Goal: Check status: Check status

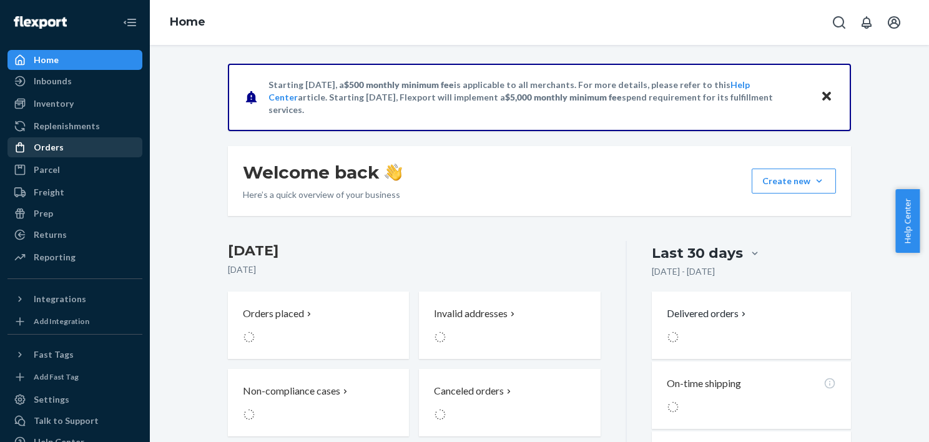
click at [62, 151] on div "Orders" at bounding box center [75, 147] width 132 height 17
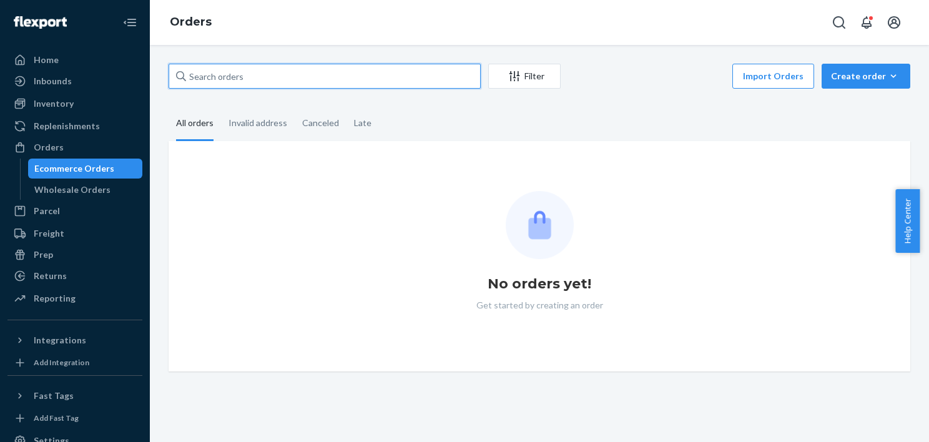
click at [360, 80] on input "text" at bounding box center [325, 76] width 312 height 25
paste input "ashlynndeitz@gmail.com"
type input "ashlynndeitz@gmail.com"
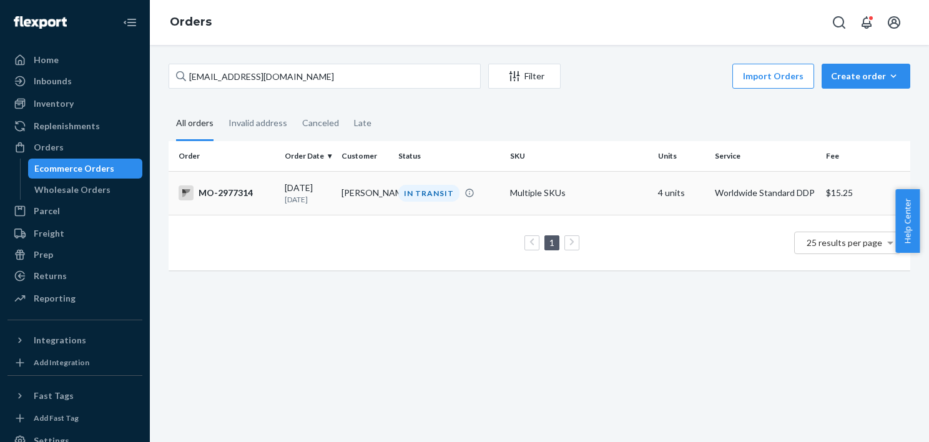
click at [385, 187] on td "Ashlynn Deitz" at bounding box center [365, 193] width 57 height 44
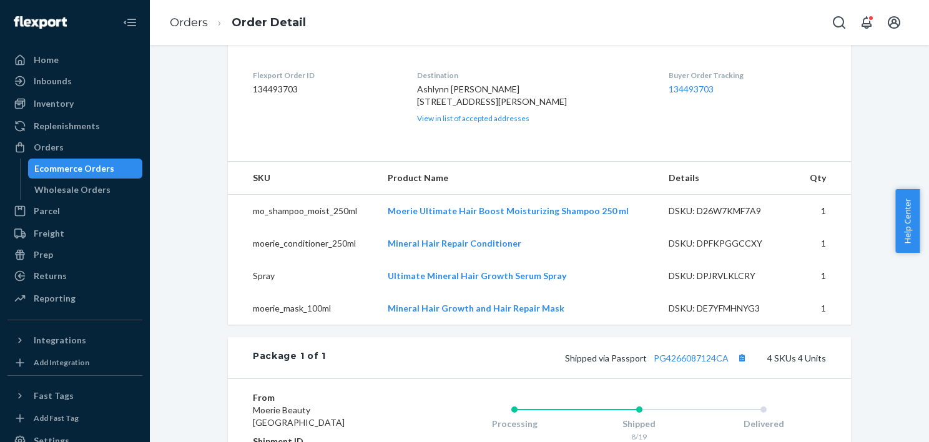
scroll to position [375, 0]
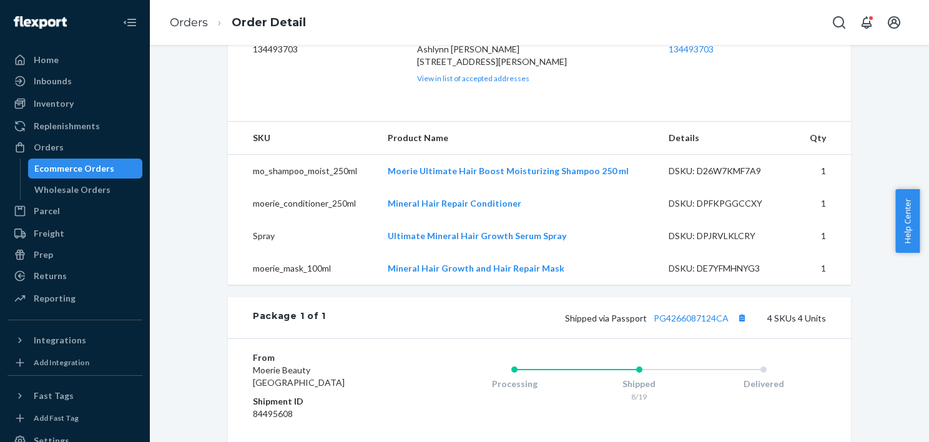
drag, startPoint x: 106, startPoint y: 169, endPoint x: 112, endPoint y: 70, distance: 99.5
click at [106, 169] on div "Ecommerce Orders" at bounding box center [74, 168] width 80 height 12
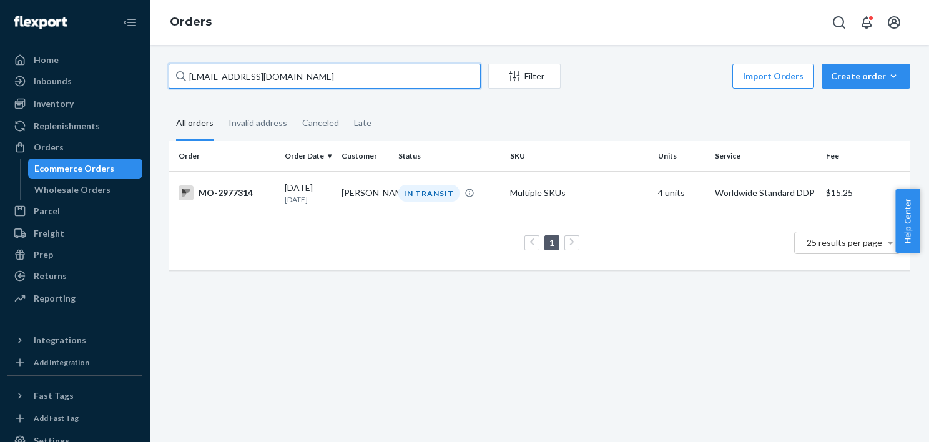
click at [300, 82] on input "ashlynndeitz@gmail.com" at bounding box center [325, 76] width 312 height 25
paste input "Nada Barac"
type input "Nada Barac"
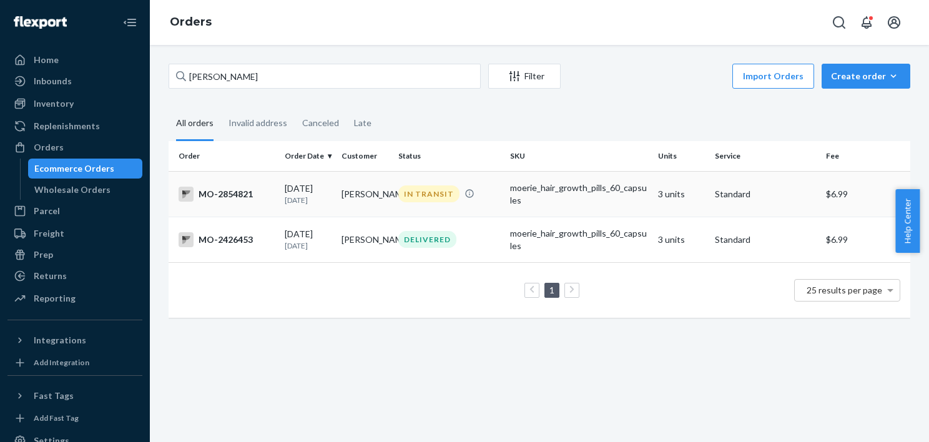
click at [305, 189] on div "07/27/2025 1 month ago" at bounding box center [308, 193] width 47 height 23
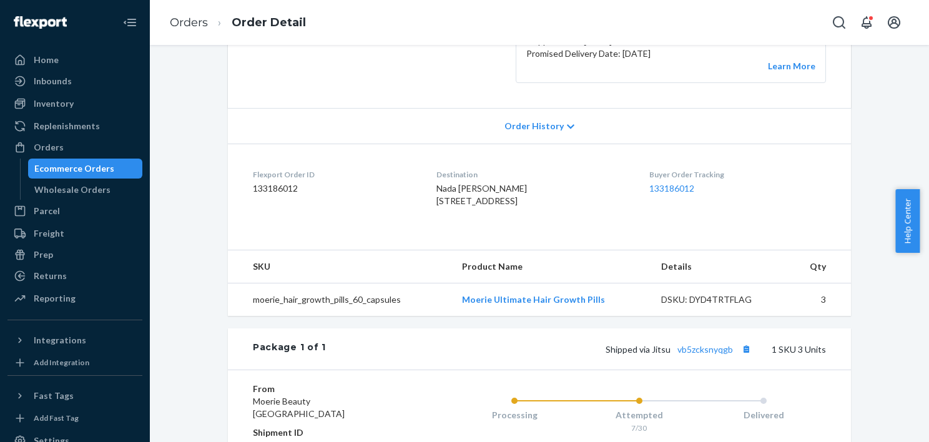
scroll to position [250, 0]
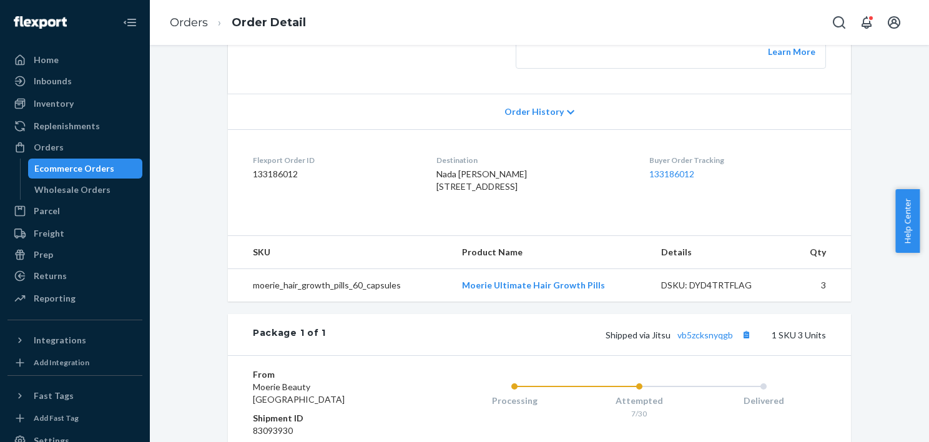
click at [52, 170] on div "Ecommerce Orders" at bounding box center [74, 168] width 80 height 12
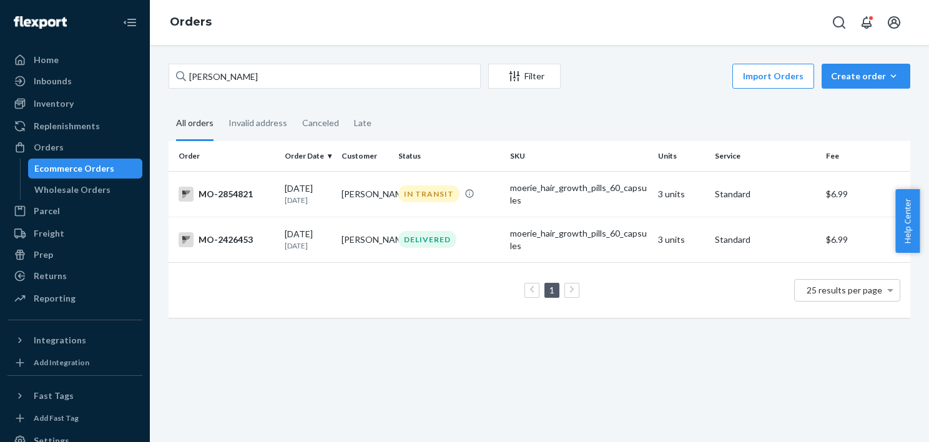
click at [94, 164] on div "Ecommerce Orders" at bounding box center [74, 168] width 80 height 12
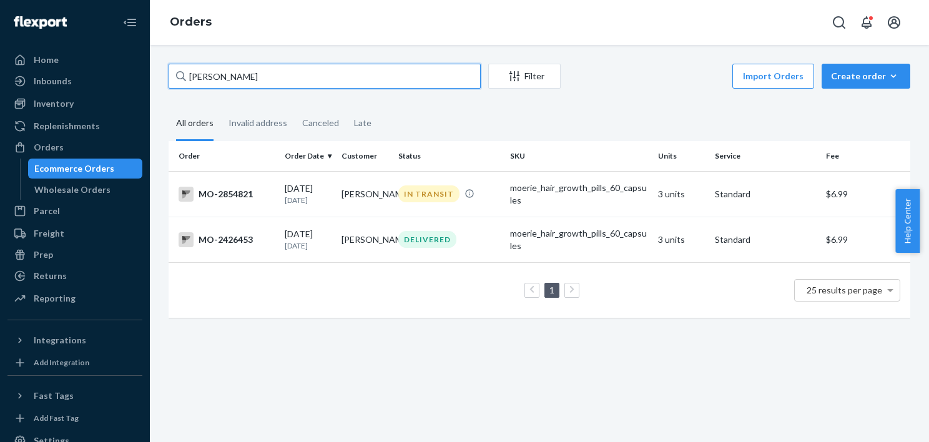
drag, startPoint x: 268, startPoint y: 77, endPoint x: 188, endPoint y: 75, distance: 80.0
click at [188, 75] on input "Nada Barac" at bounding box center [325, 76] width 312 height 25
paste input "Shalyn Kopt"
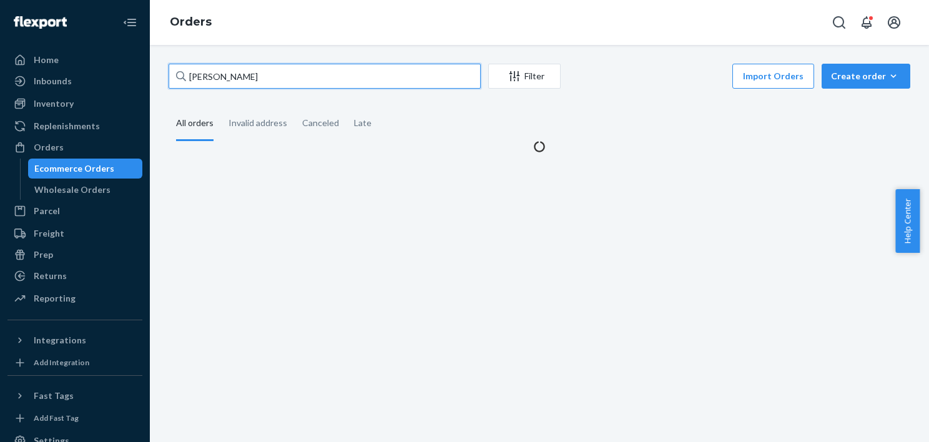
click at [206, 71] on input "Shalyn Kopt" at bounding box center [325, 76] width 312 height 25
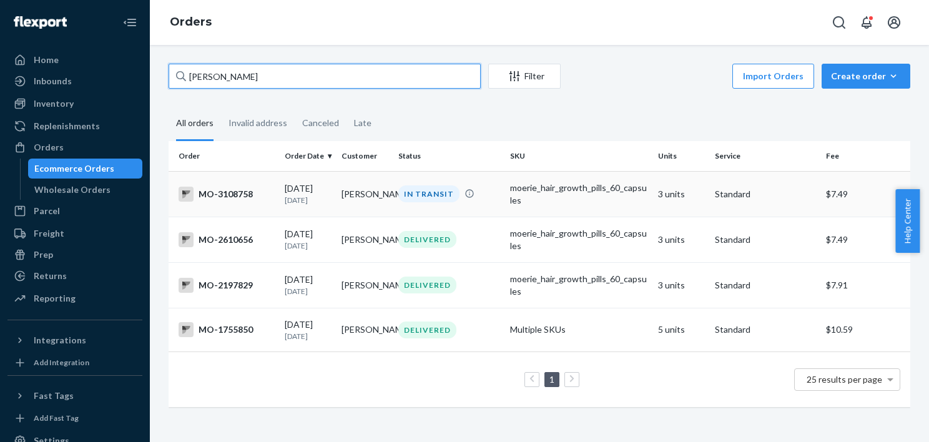
type input "Shalyn Kopt"
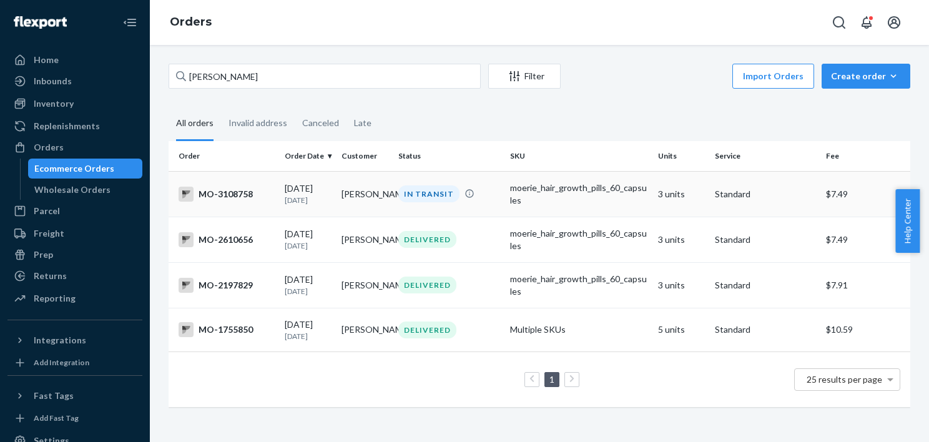
click at [402, 197] on div "IN TRANSIT" at bounding box center [428, 193] width 61 height 17
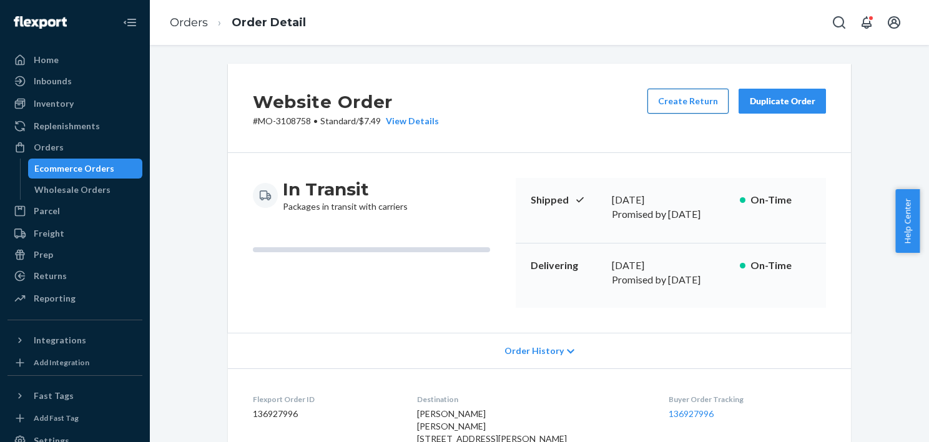
click at [672, 97] on button "Create Return" at bounding box center [687, 101] width 81 height 25
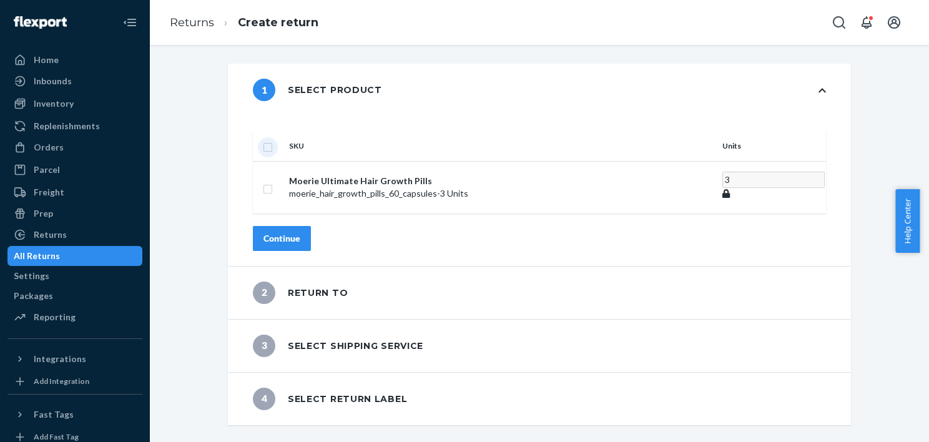
click at [273, 139] on input "checkbox" at bounding box center [268, 145] width 10 height 13
checkbox input "true"
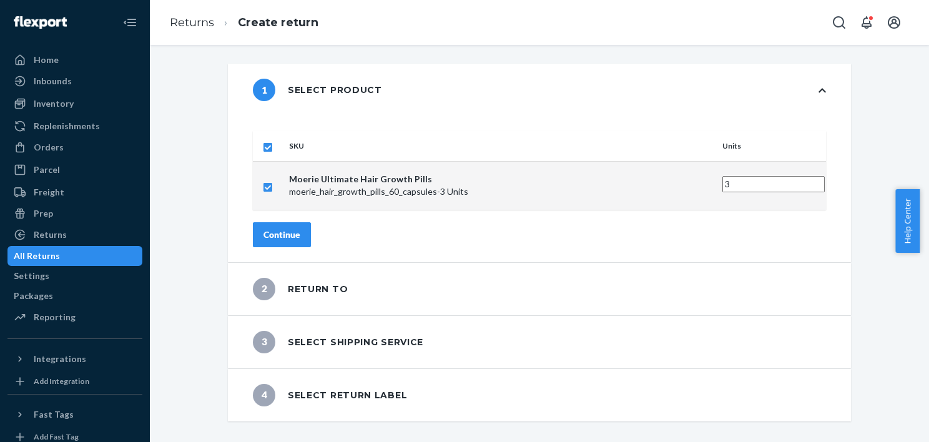
click at [300, 229] on div "Continue" at bounding box center [281, 235] width 37 height 12
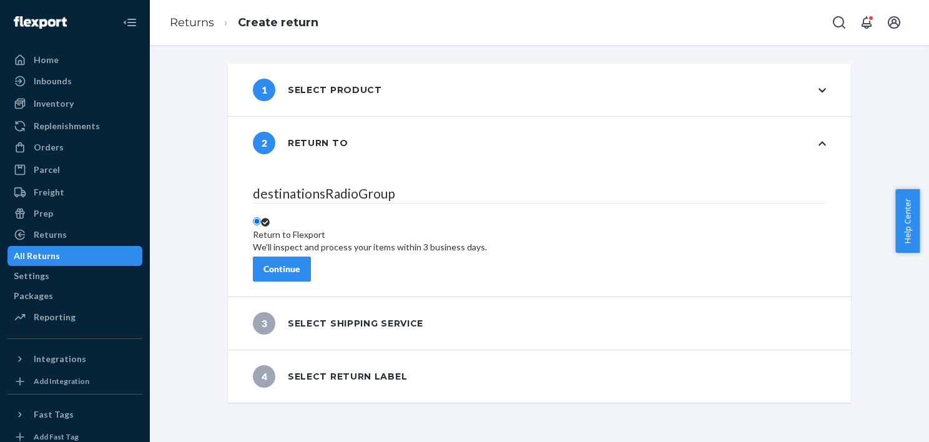
click at [300, 263] on div "Continue" at bounding box center [281, 269] width 37 height 12
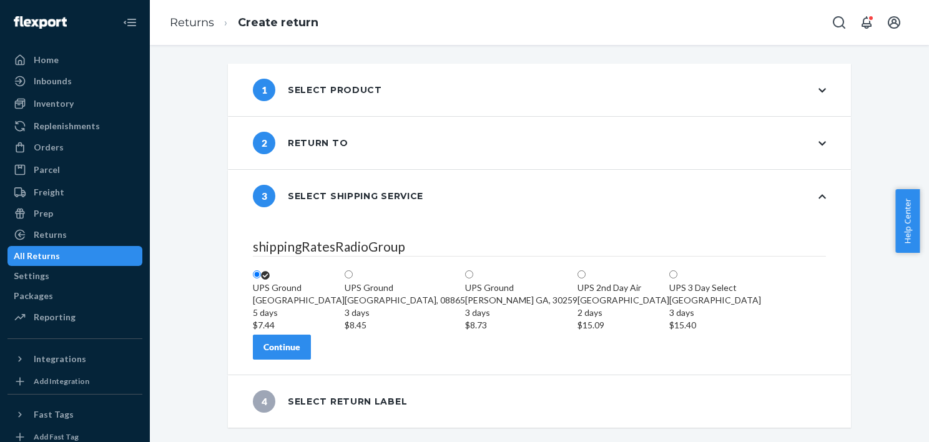
scroll to position [57, 0]
click at [300, 353] on div "Continue" at bounding box center [281, 347] width 37 height 12
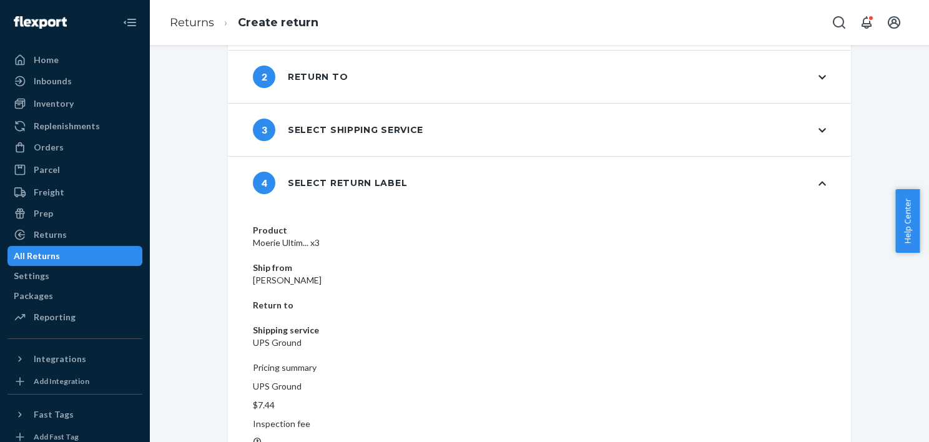
scroll to position [67, 0]
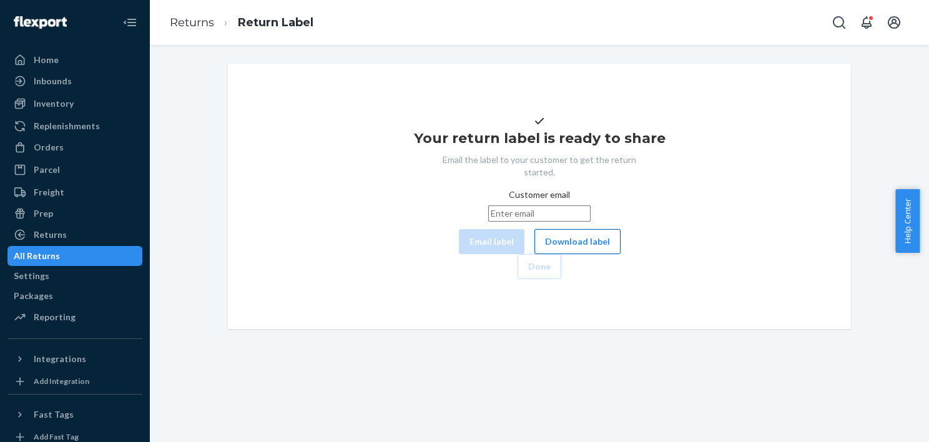
click at [534, 254] on button "Download label" at bounding box center [577, 241] width 86 height 25
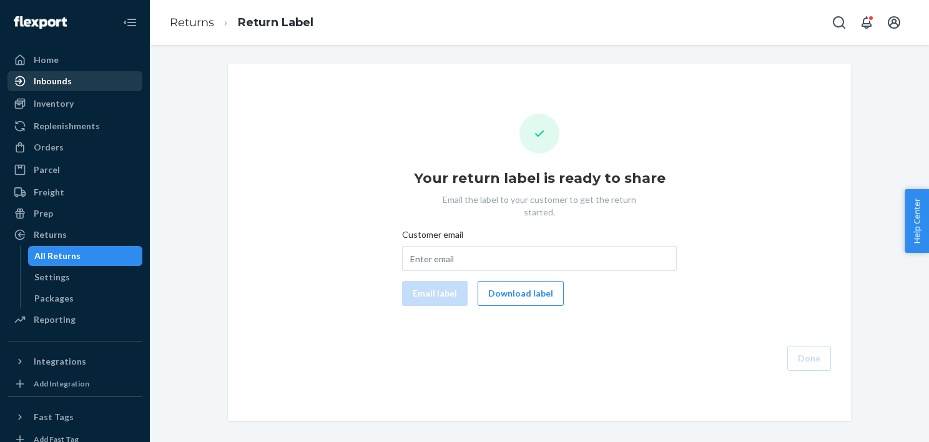
drag, startPoint x: 57, startPoint y: 150, endPoint x: 90, endPoint y: 75, distance: 81.7
click at [57, 150] on div "Orders" at bounding box center [49, 147] width 30 height 12
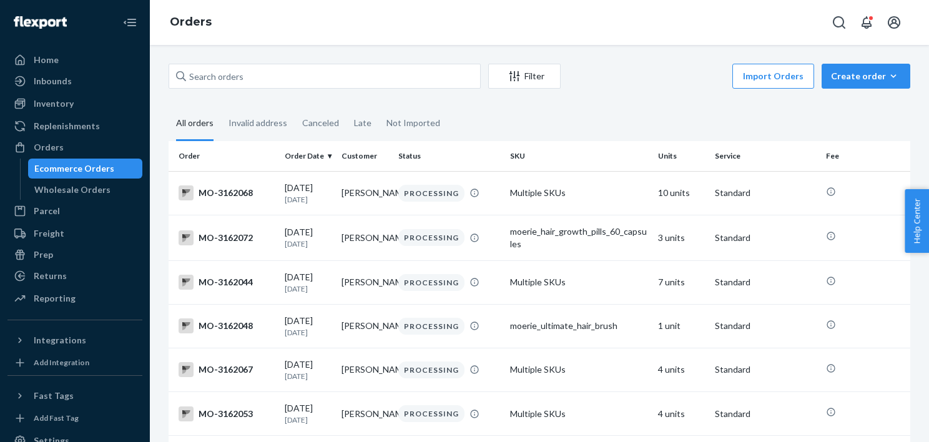
drag, startPoint x: 94, startPoint y: 169, endPoint x: 175, endPoint y: 45, distance: 148.2
click at [94, 169] on div "Ecommerce Orders" at bounding box center [74, 168] width 80 height 12
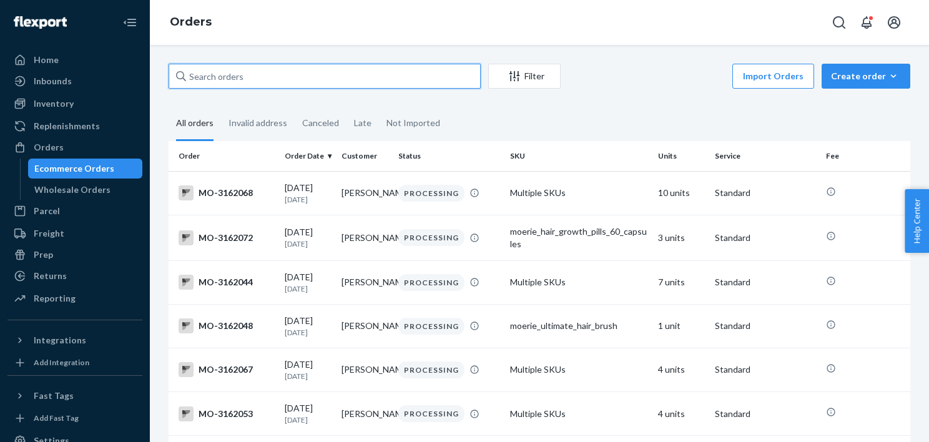
click at [228, 67] on input "text" at bounding box center [325, 76] width 312 height 25
paste input "[PERSON_NAME]"
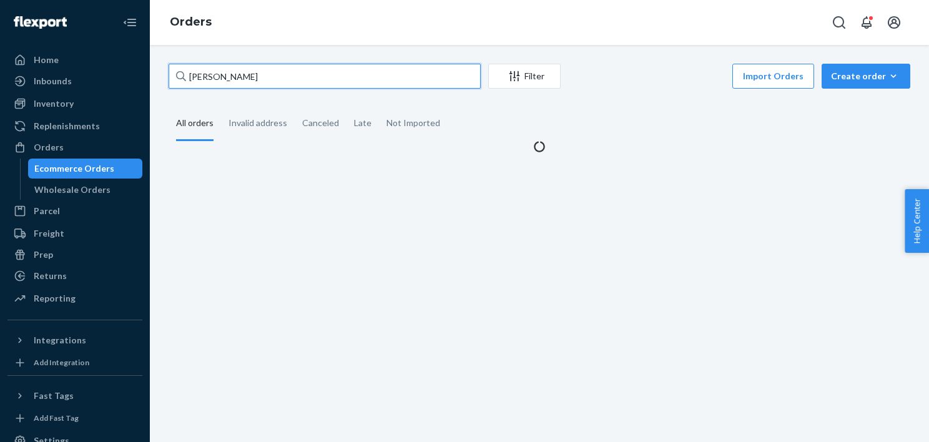
click at [208, 79] on input "[PERSON_NAME]" at bounding box center [325, 76] width 312 height 25
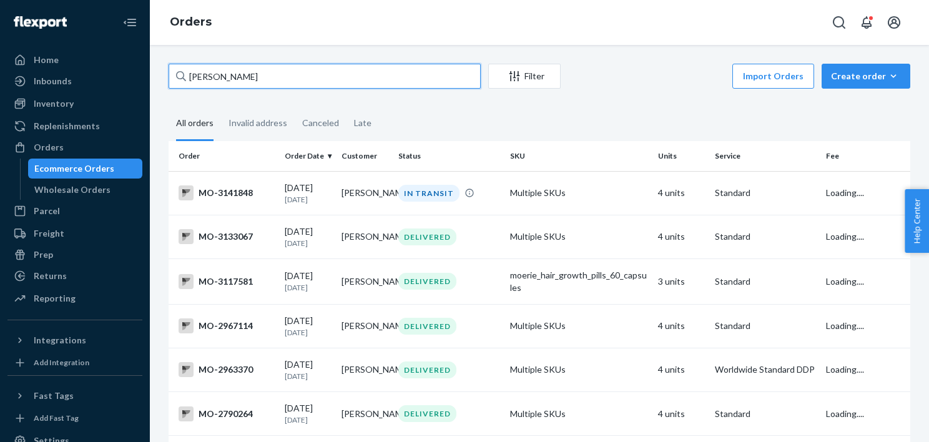
type input "[PERSON_NAME]"
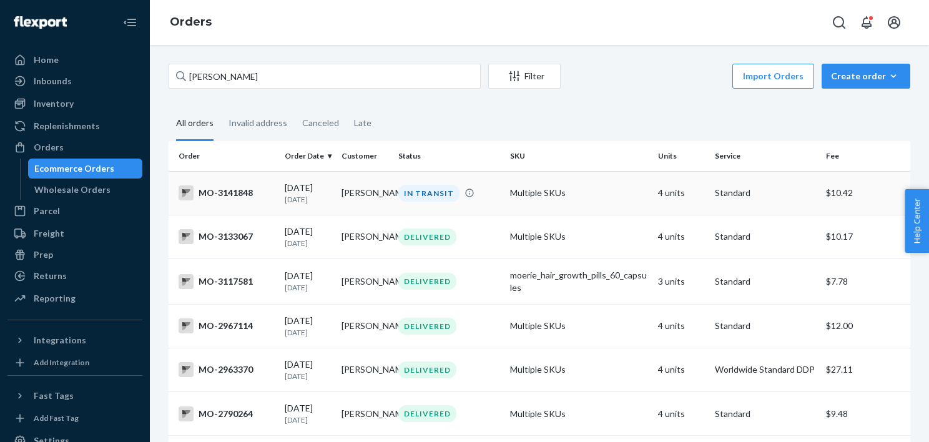
click at [402, 190] on div "IN TRANSIT" at bounding box center [428, 193] width 61 height 17
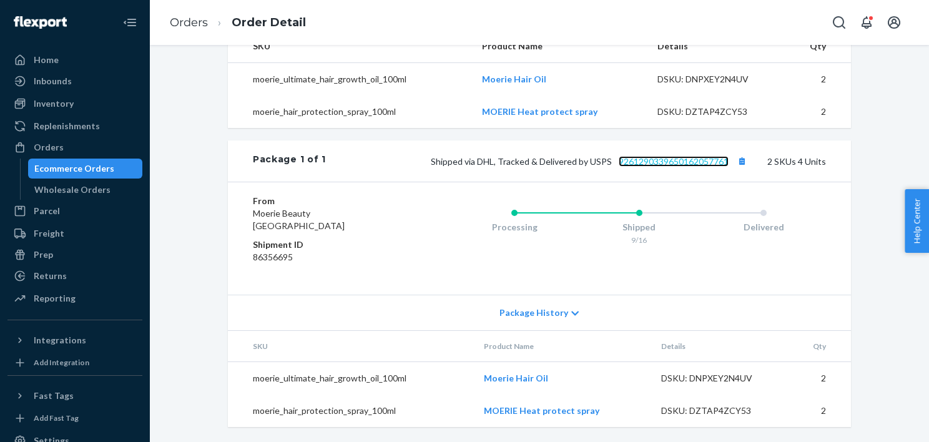
scroll to position [450, 0]
drag, startPoint x: 739, startPoint y: 160, endPoint x: 629, endPoint y: 97, distance: 126.4
click at [739, 160] on button "Copy tracking number" at bounding box center [742, 161] width 16 height 16
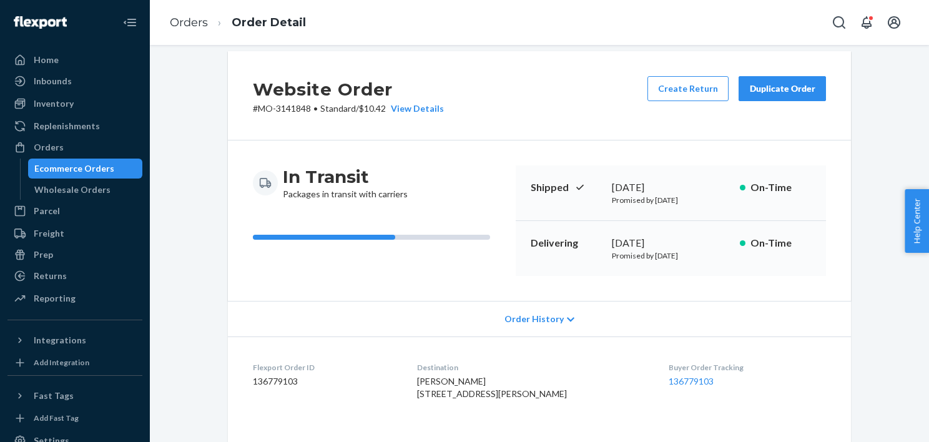
scroll to position [0, 0]
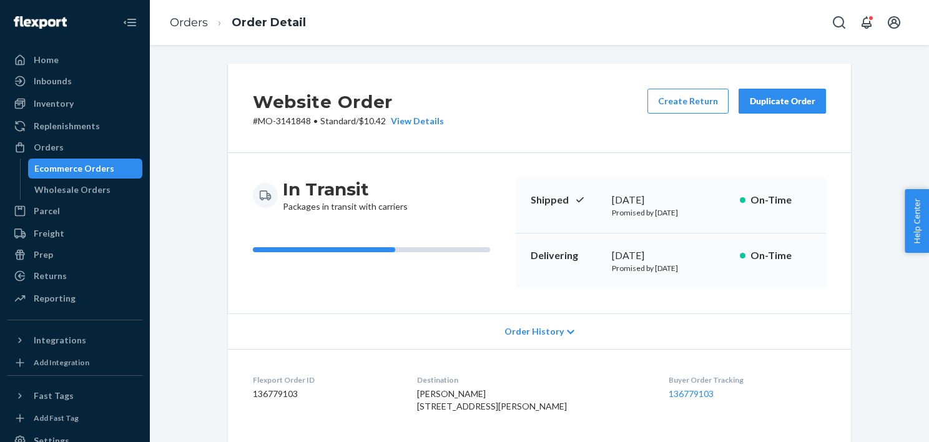
click at [87, 157] on div "Orders Ecommerce Orders Wholesale Orders" at bounding box center [74, 168] width 135 height 62
click at [87, 170] on div "Ecommerce Orders" at bounding box center [74, 168] width 80 height 12
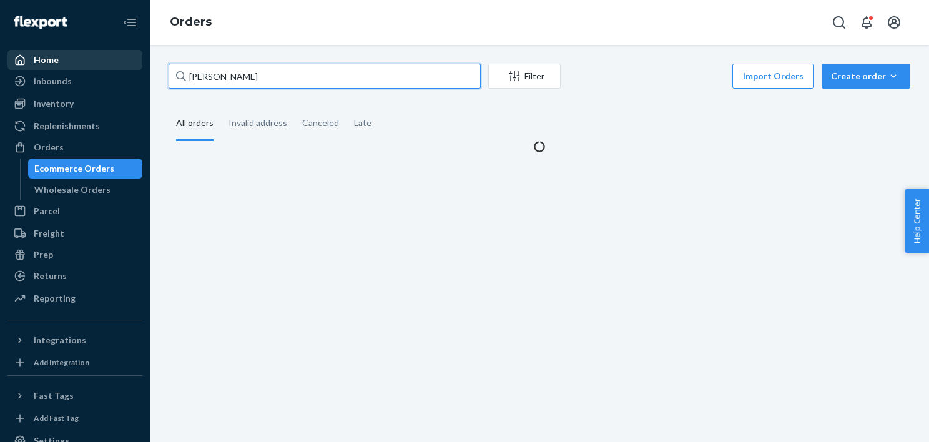
drag, startPoint x: 273, startPoint y: 78, endPoint x: 116, endPoint y: 61, distance: 158.2
click at [116, 61] on div "Home Inbounds Shipping Plans Problems Inventory Products Branded Packaging Repl…" at bounding box center [464, 221] width 929 height 442
paste input "[PERSON_NAME]"
type input "[PERSON_NAME]"
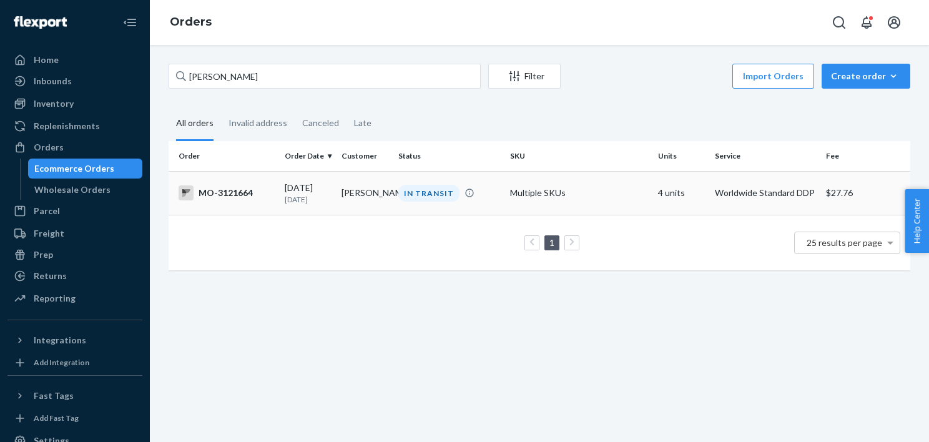
click at [351, 195] on td "[PERSON_NAME]" at bounding box center [365, 193] width 57 height 44
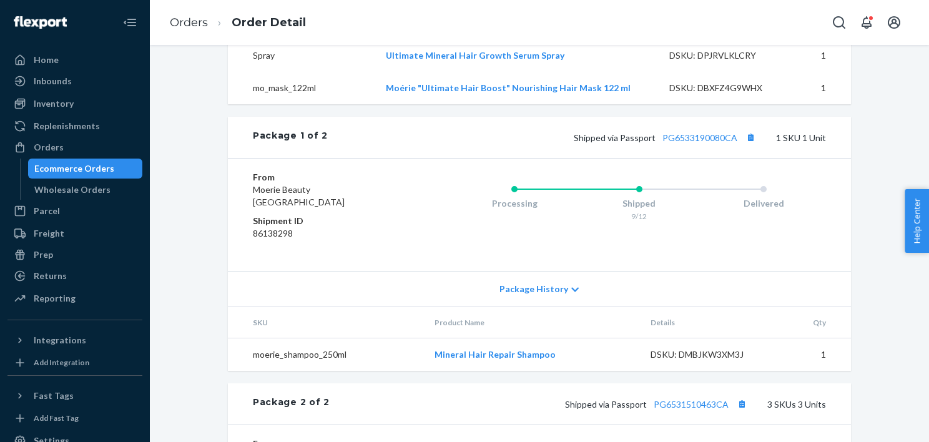
scroll to position [501, 0]
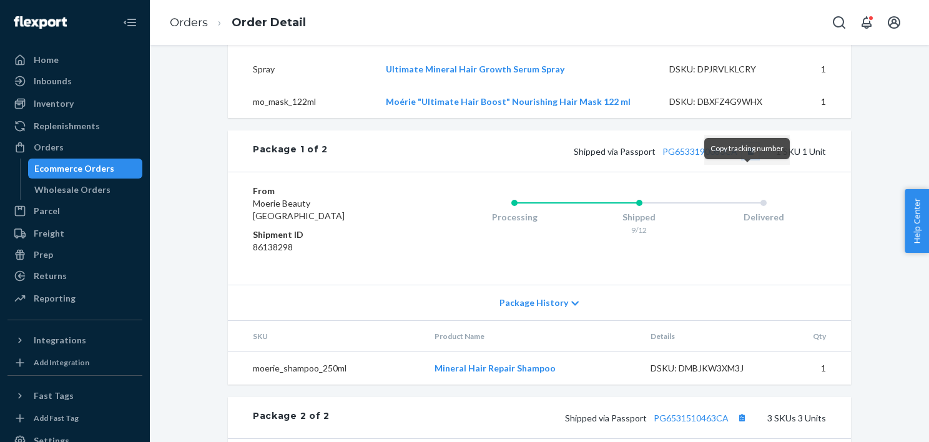
click at [747, 159] on button "Copy tracking number" at bounding box center [750, 151] width 16 height 16
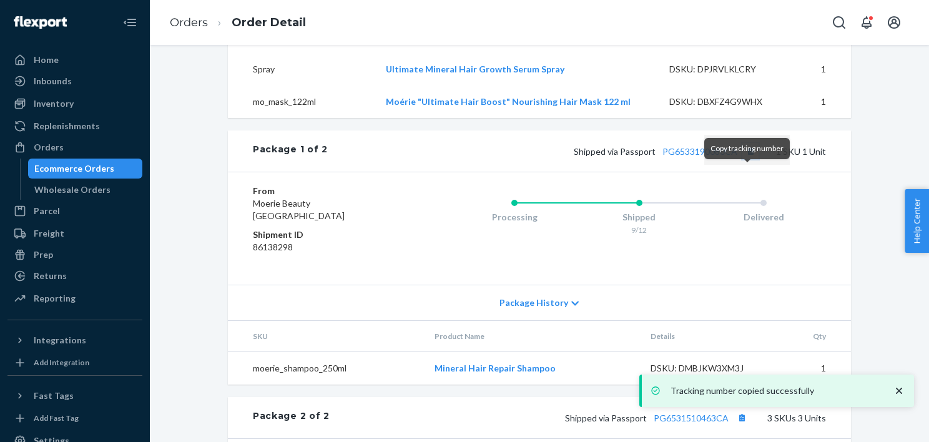
click at [749, 159] on button "Copy tracking number" at bounding box center [750, 151] width 16 height 16
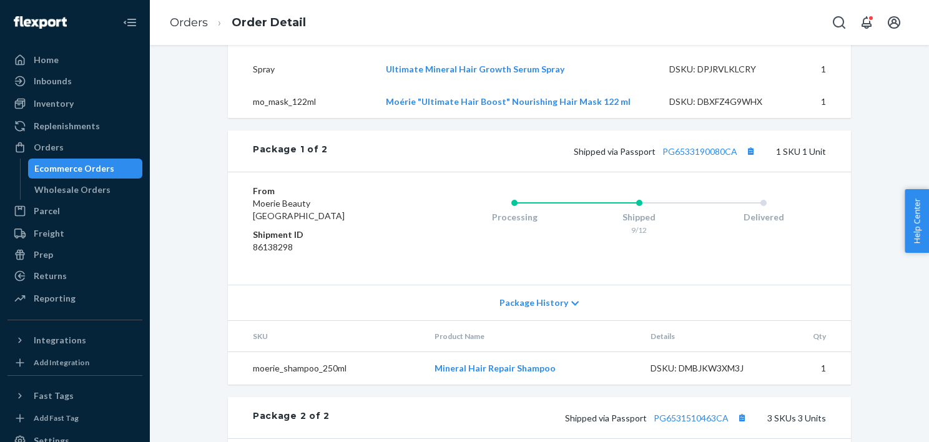
click at [57, 165] on div "Ecommerce Orders" at bounding box center [74, 168] width 80 height 12
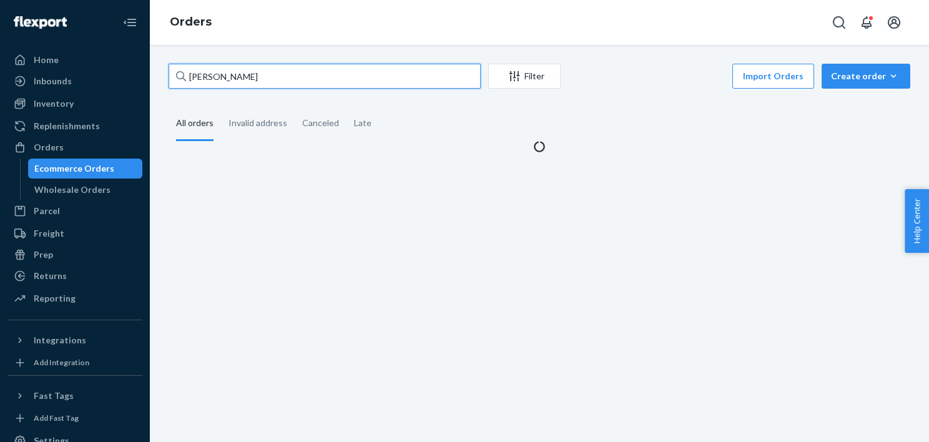
drag, startPoint x: 308, startPoint y: 77, endPoint x: 157, endPoint y: 71, distance: 150.6
click at [157, 71] on div "[PERSON_NAME] Filter Import Orders Create order Ecommerce order Removal order A…" at bounding box center [539, 243] width 779 height 397
paste input "[PERSON_NAME]"
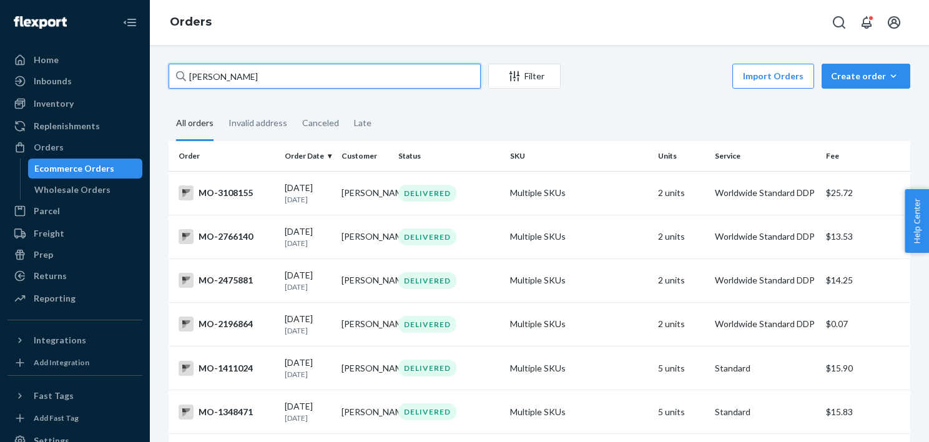
click at [202, 71] on input "[PERSON_NAME]" at bounding box center [325, 76] width 312 height 25
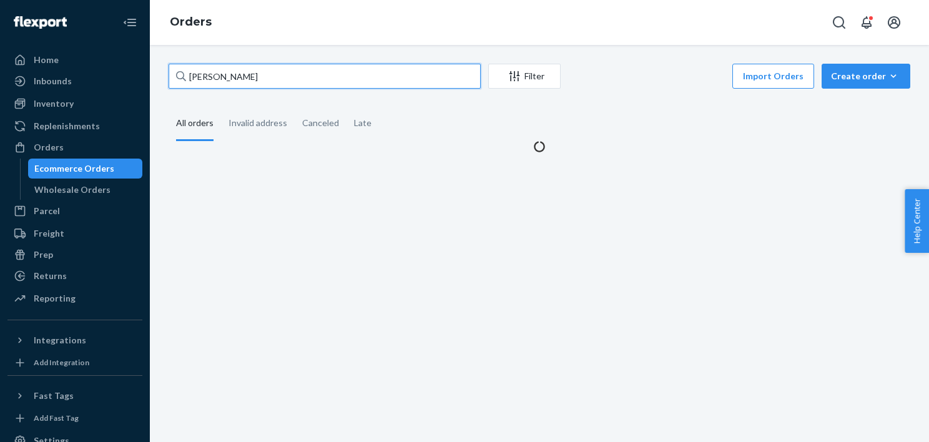
type input "[PERSON_NAME]"
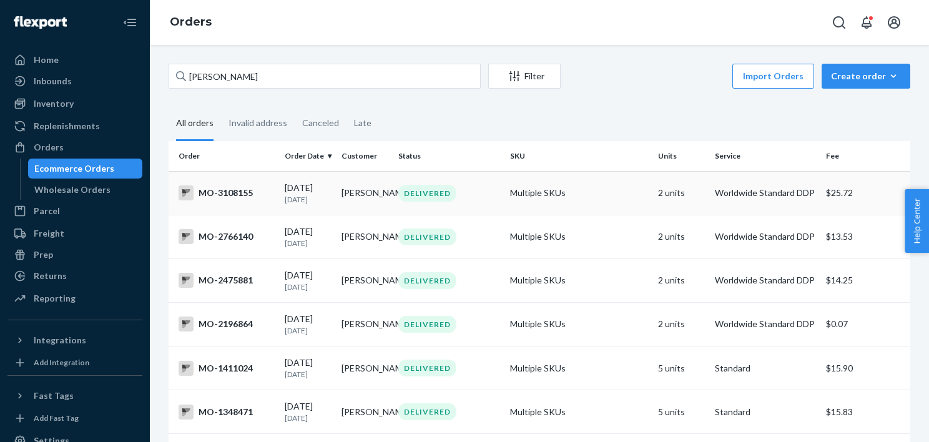
click at [232, 185] on td "MO-3108155" at bounding box center [224, 193] width 111 height 44
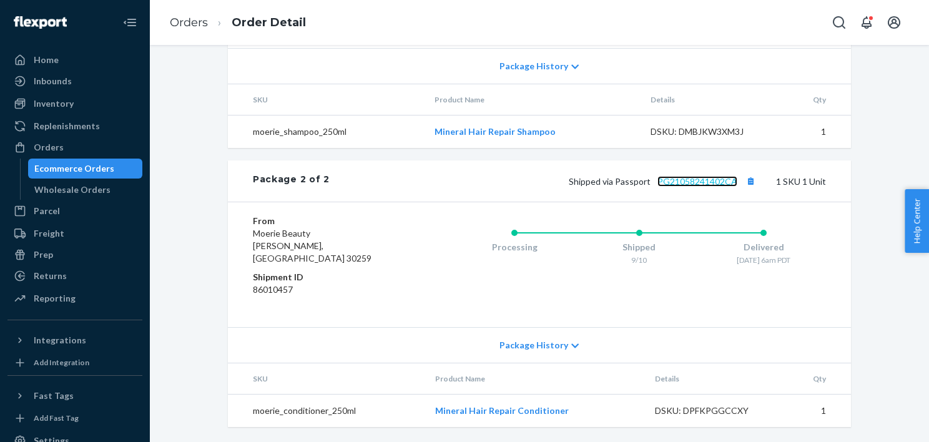
scroll to position [683, 0]
drag, startPoint x: 747, startPoint y: 188, endPoint x: 712, endPoint y: 181, distance: 35.0
click at [747, 188] on button "Copy tracking number" at bounding box center [750, 181] width 16 height 16
drag, startPoint x: 746, startPoint y: 197, endPoint x: 467, endPoint y: 119, distance: 290.0
click at [746, 189] on button "Copy tracking number" at bounding box center [750, 181] width 16 height 16
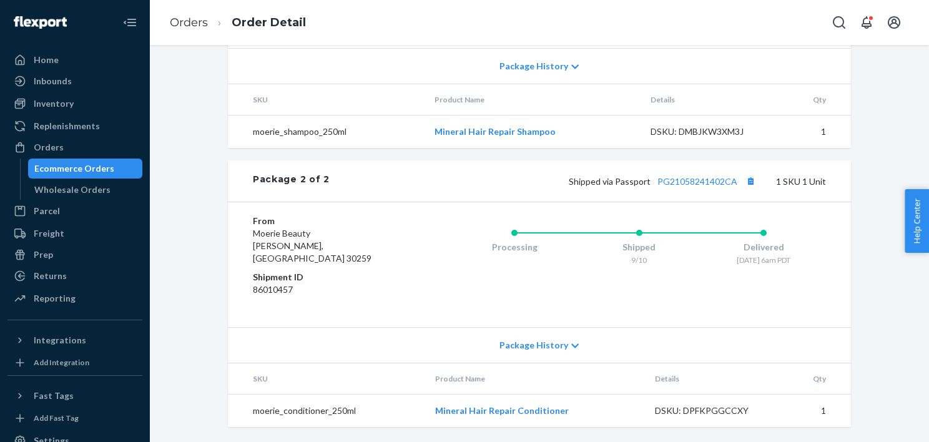
click at [622, 187] on span "Shipped via Passport PG21058241402CA" at bounding box center [664, 181] width 190 height 11
copy span "Passport"
